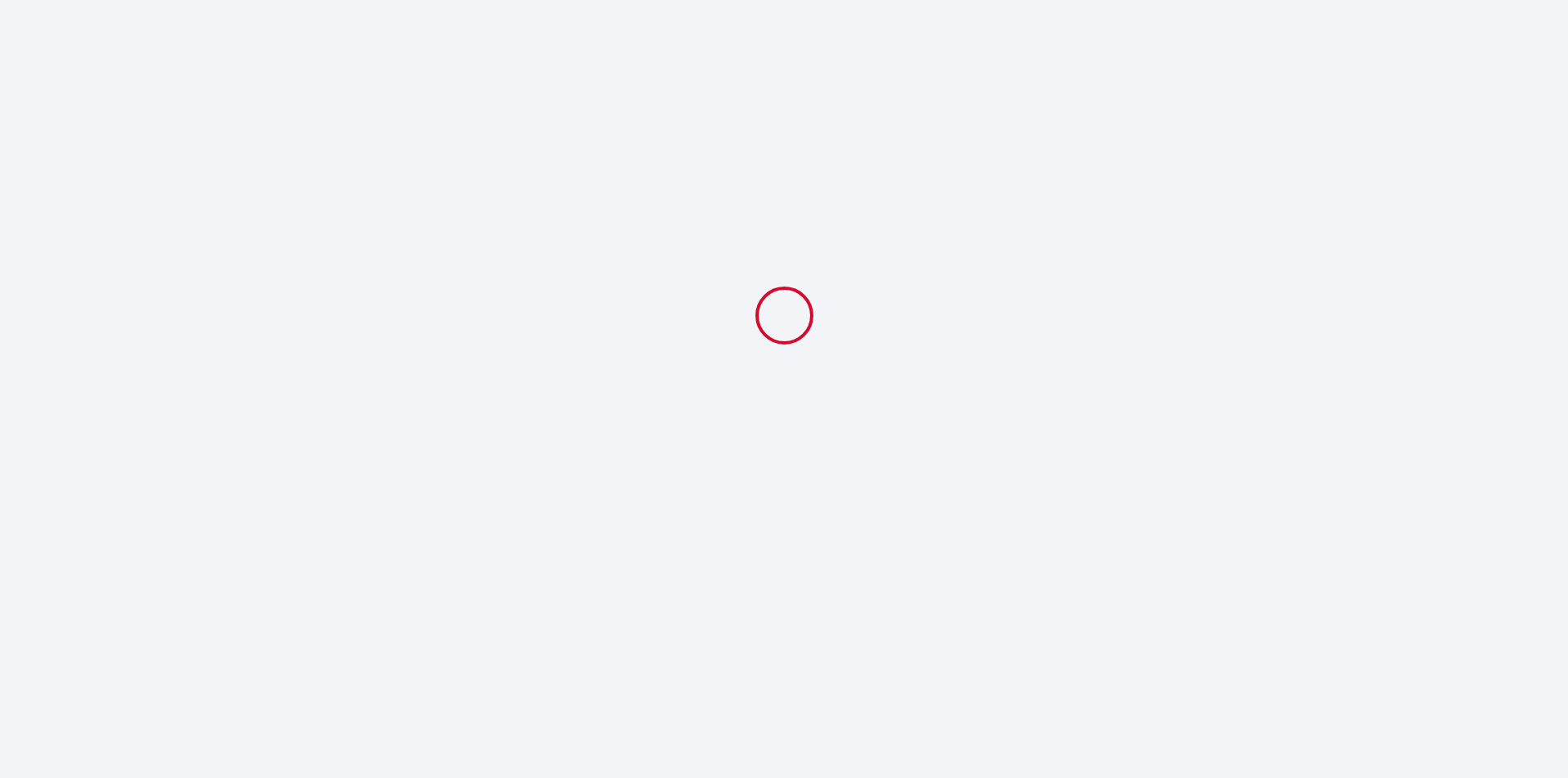
select select
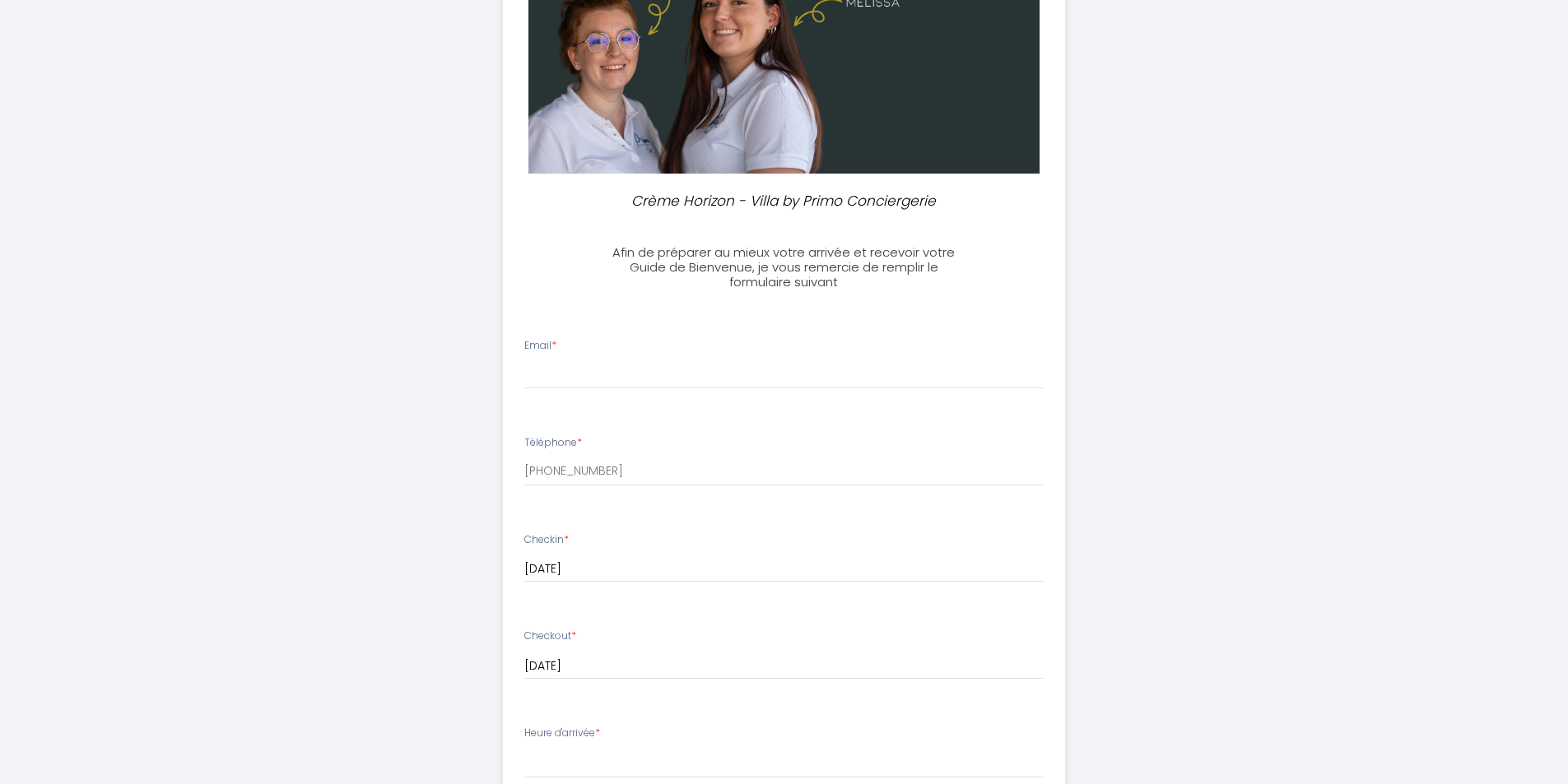
scroll to position [329, 0]
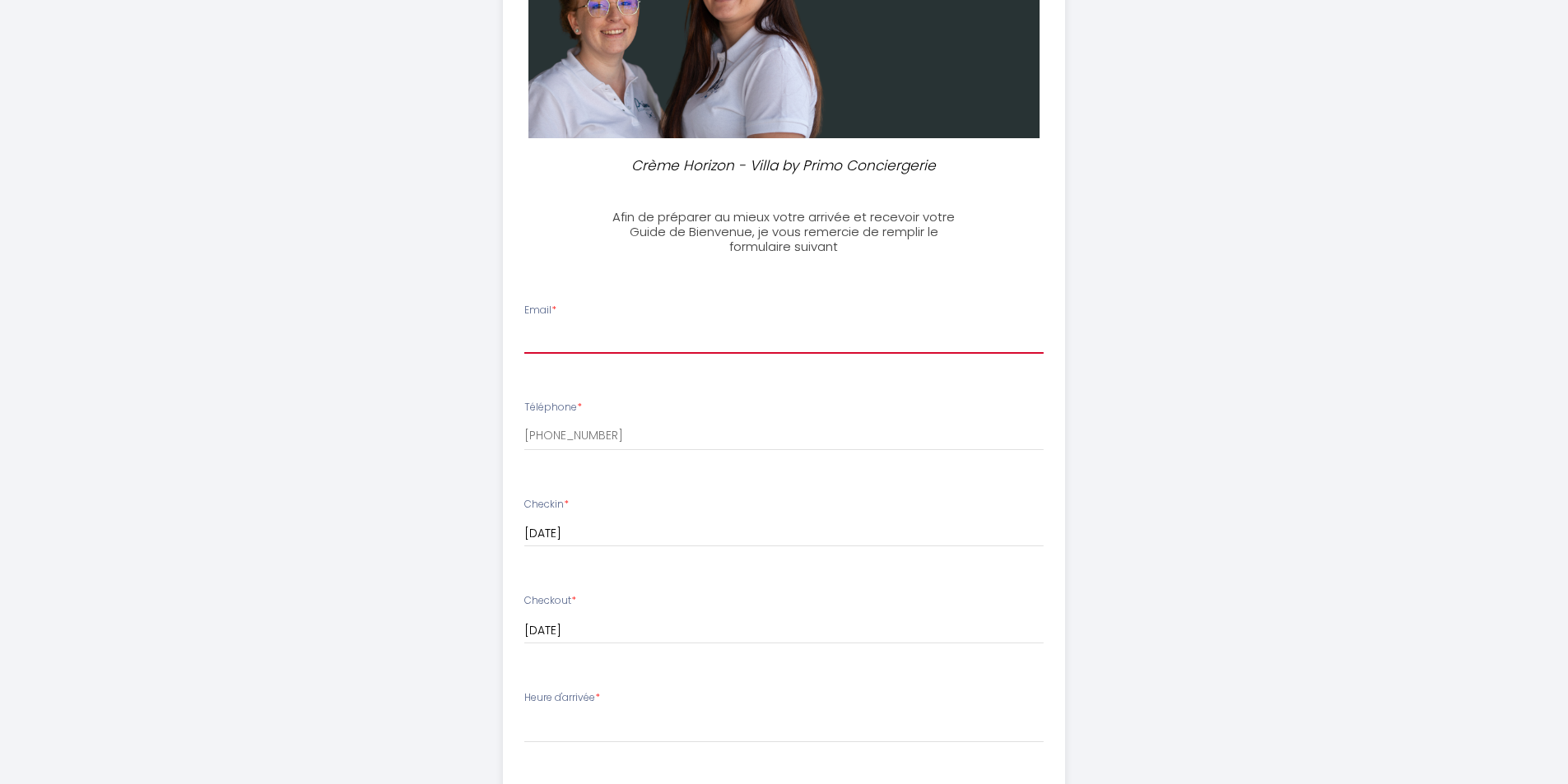
click at [633, 341] on input "Email *" at bounding box center [784, 338] width 519 height 29
type input "[EMAIL_ADDRESS][DOMAIN_NAME]"
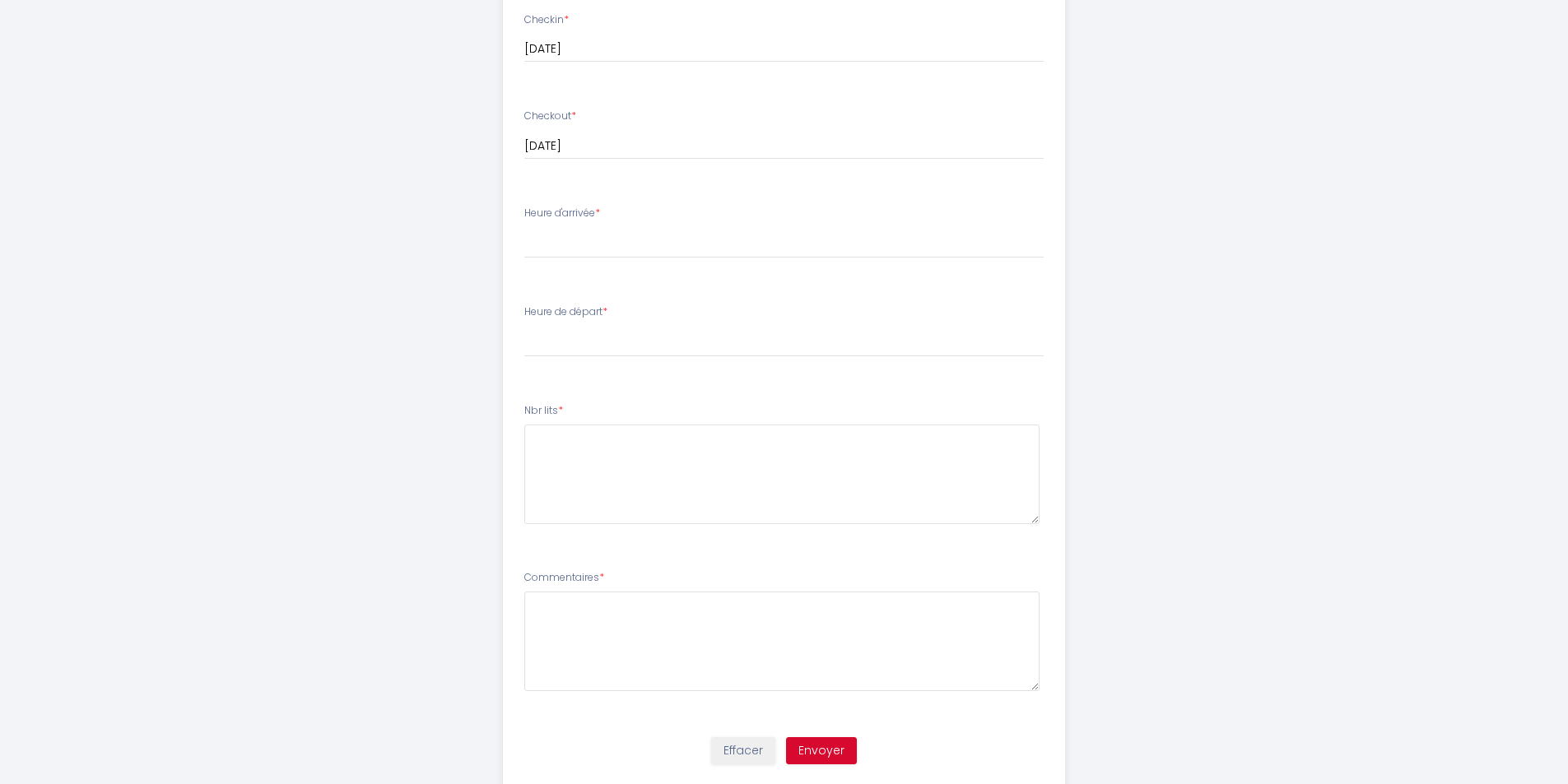
scroll to position [861, 0]
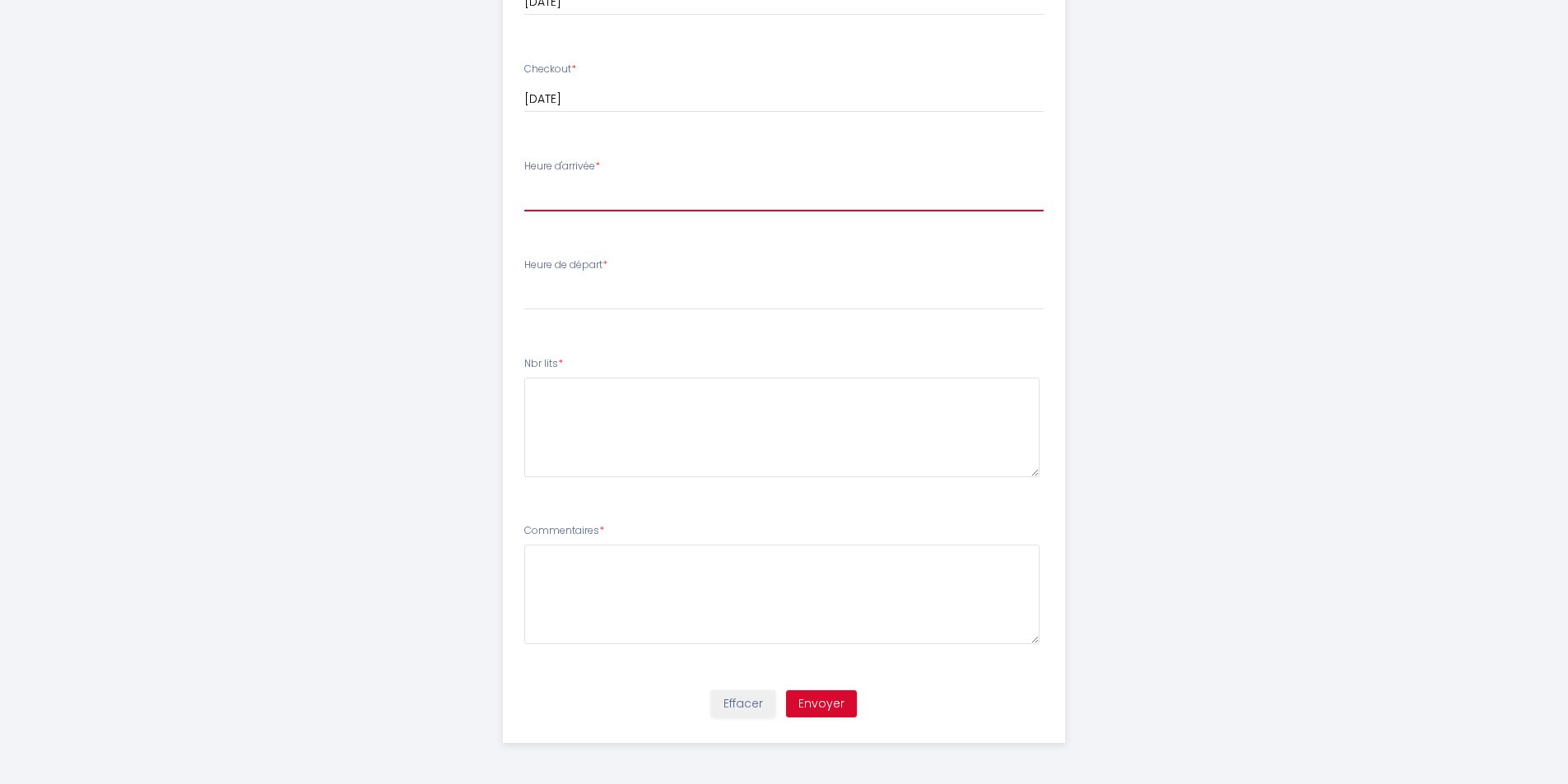
click at [671, 187] on select "17:00 17:30 18:00 18:30 19:00 19:30 20:00 20:30 21:00 21:30 22:00 22:30 23:00 2…" at bounding box center [784, 196] width 519 height 31
select select "17:00"
click at [524, 180] on select "17:00 17:30 18:00 18:30 19:00 19:30 20:00 20:30 21:00 21:30 22:00 22:30 23:00 2…" at bounding box center [784, 196] width 519 height 31
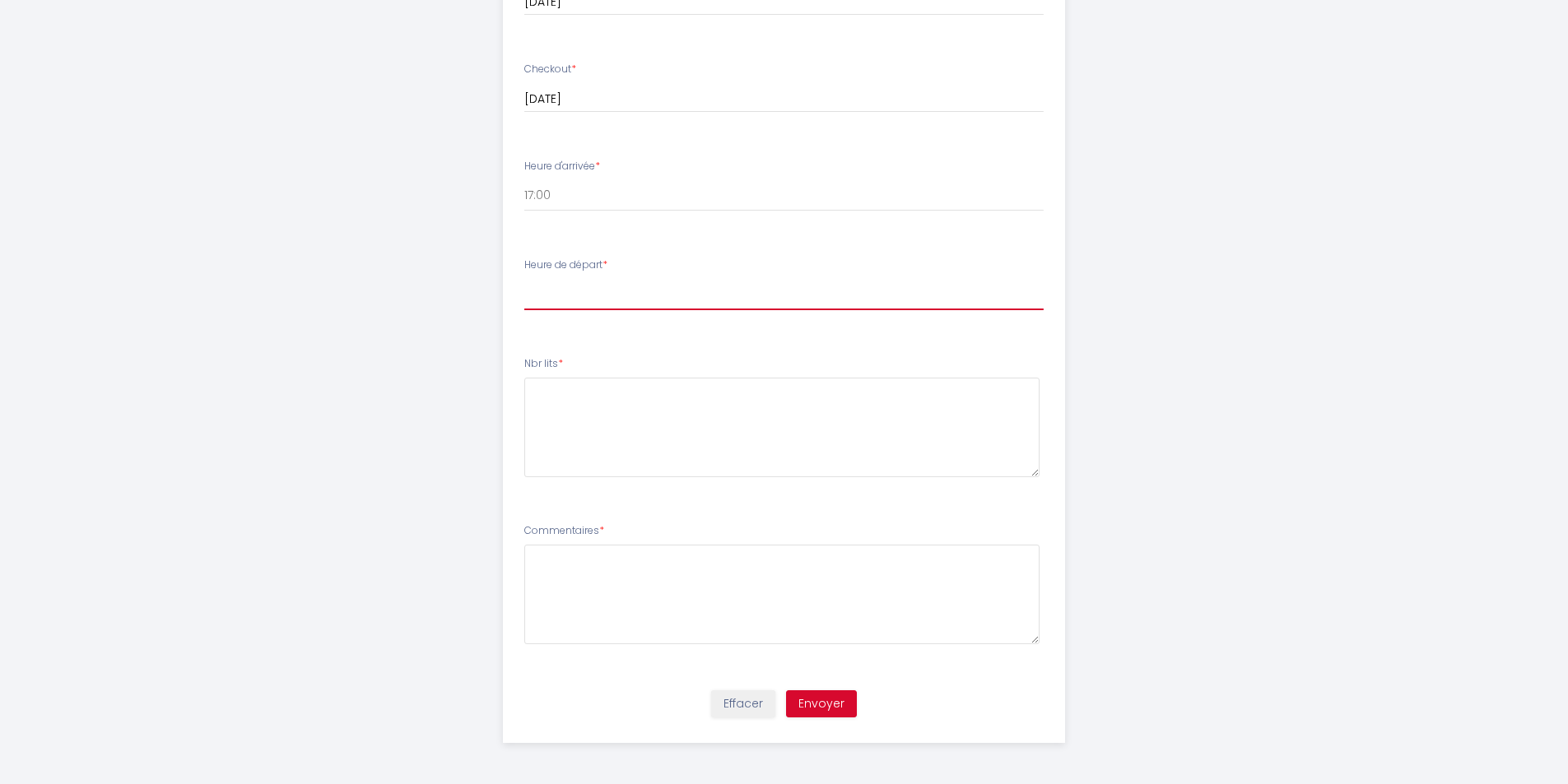
click at [586, 288] on select "00:00 00:30 01:00 01:30 02:00 02:30 03:00 03:30 04:00 04:30 05:00 05:30 06:00 0…" at bounding box center [784, 294] width 519 height 31
select select "10:00"
click at [524, 279] on select "00:00 00:30 01:00 01:30 02:00 02:30 03:00 03:30 04:00 04:30 05:00 05:30 06:00 0…" at bounding box center [784, 294] width 519 height 31
click at [682, 414] on lits6 at bounding box center [782, 427] width 515 height 99
type lits6 "8 personnes"
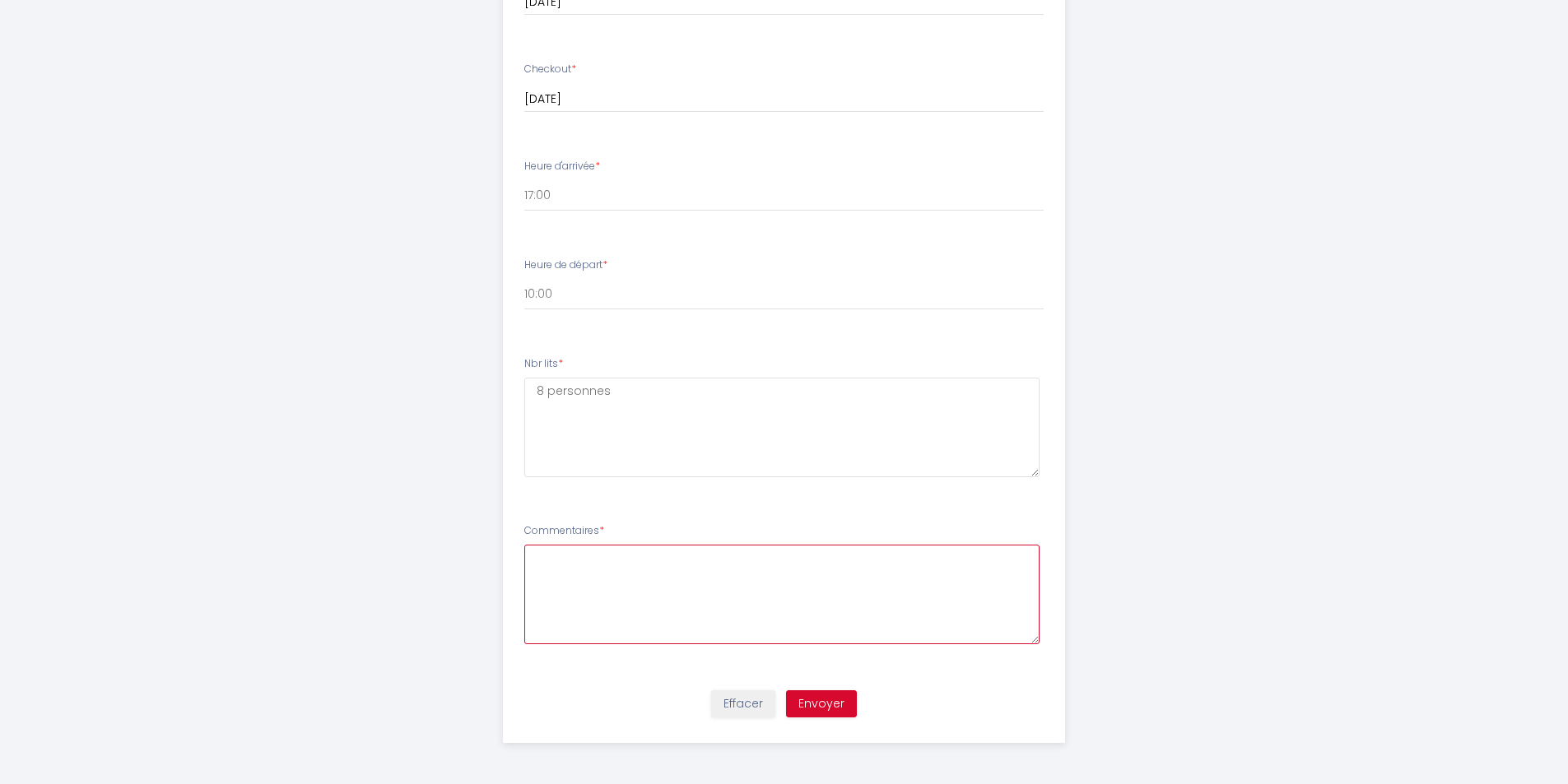
click at [650, 568] on textarea at bounding box center [782, 594] width 515 height 99
click at [817, 555] on textarea "Nous avons 2 petits chiens Bichon et [GEOGRAPHIC_DATA], ils ont" at bounding box center [782, 594] width 515 height 99
click at [862, 558] on textarea "Nous avons 2 petits chiens Bichon et [GEOGRAPHIC_DATA], ils sont" at bounding box center [782, 594] width 515 height 99
type textarea "Nous avons 2 petits chiens Bichon et [GEOGRAPHIC_DATA], ils sont petits et prop…"
click at [830, 710] on button "Envoyer" at bounding box center [822, 704] width 71 height 28
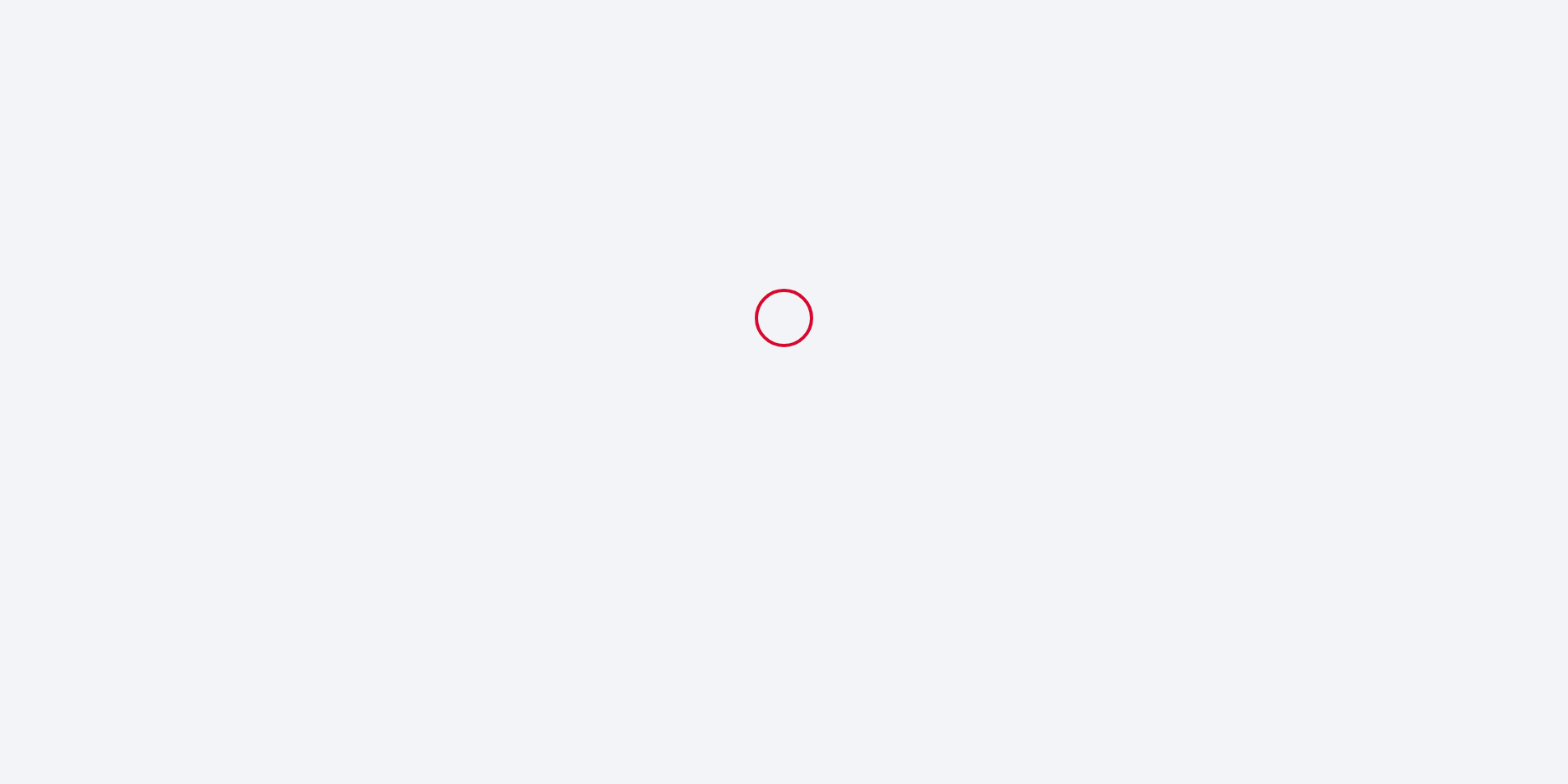
scroll to position [0, 0]
select select "10:00"
